Goal: Obtain resource: Download file/media

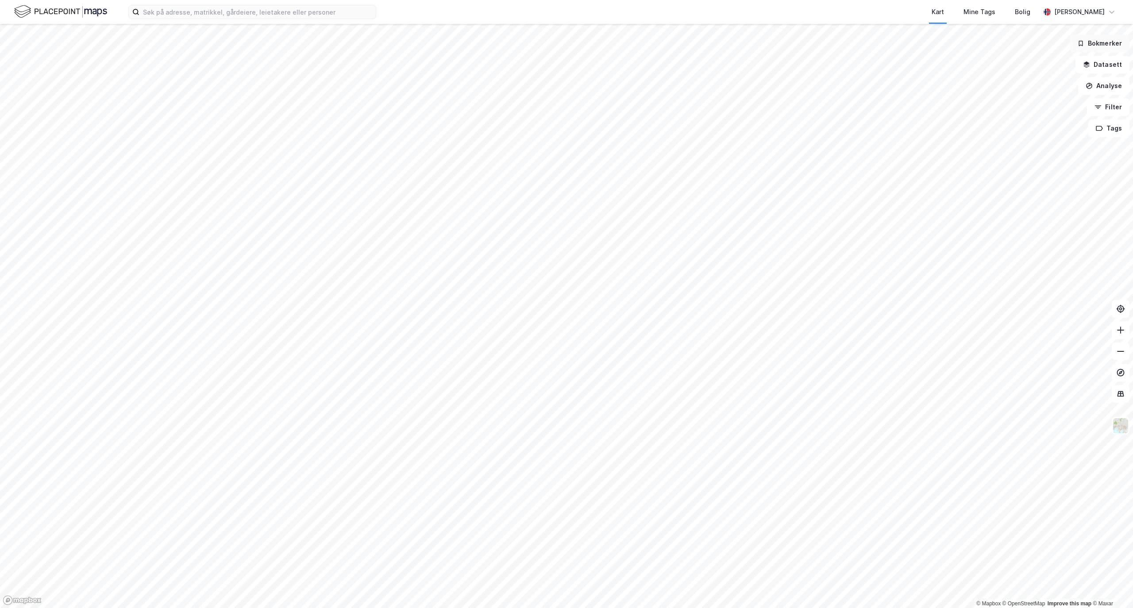
click at [1105, 45] on button "Bokmerker" at bounding box center [1099, 44] width 60 height 18
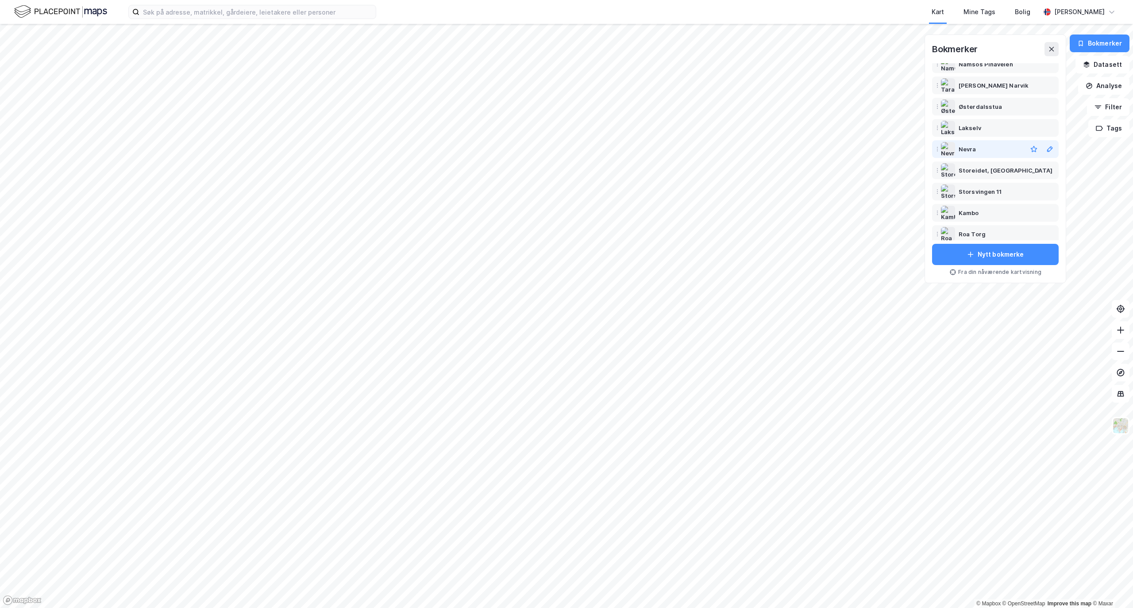
scroll to position [2, 0]
click at [1001, 111] on div "Østerdalsstua" at bounding box center [1005, 112] width 95 height 11
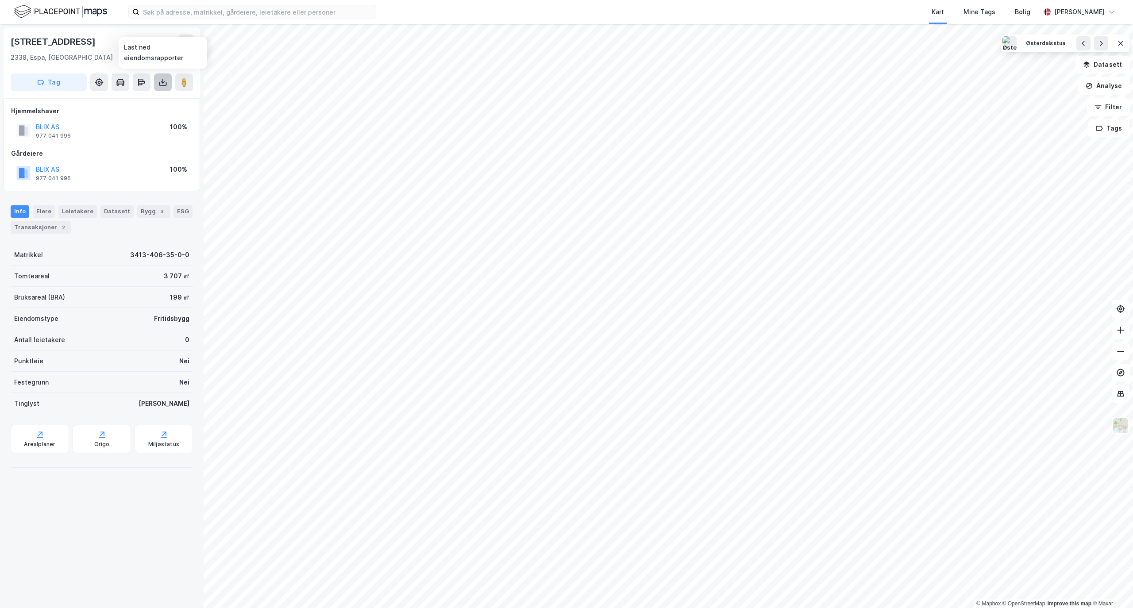
click at [161, 82] on icon at bounding box center [162, 82] width 9 height 9
click at [134, 111] on div "Last ned matrikkelrapport" at bounding box center [129, 114] width 73 height 7
